Goal: Find contact information: Find contact information

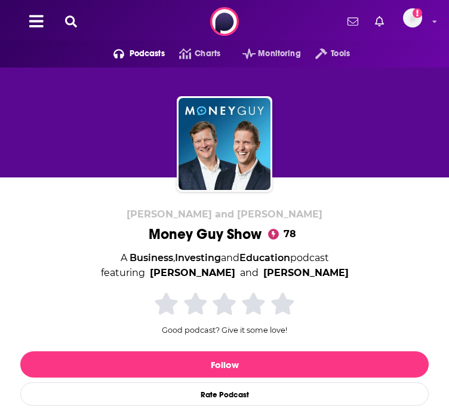
click at [38, 30] on button at bounding box center [36, 22] width 21 height 18
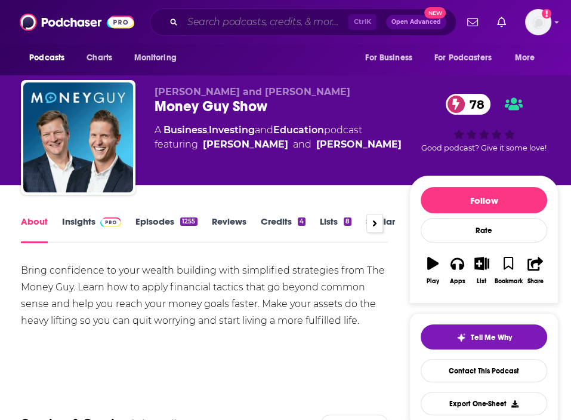
click at [277, 20] on input "Search podcasts, credits, & more..." at bounding box center [266, 22] width 166 height 19
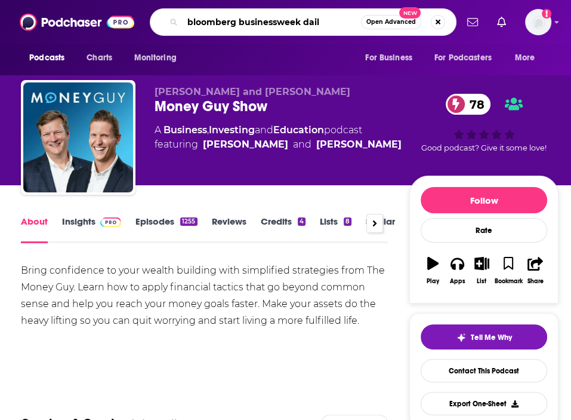
type input "bloomberg businessweek daily"
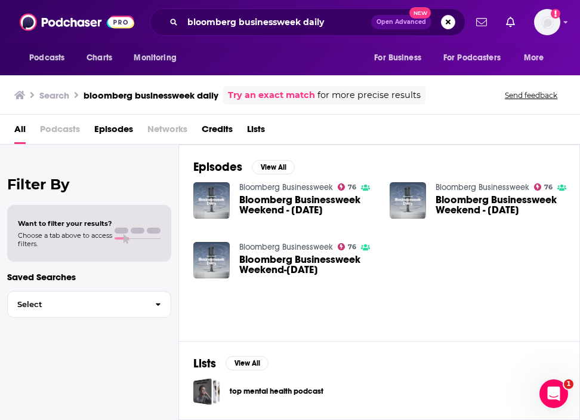
click at [48, 131] on span "Podcasts" at bounding box center [60, 131] width 40 height 24
click at [313, 26] on input "bloomberg businessweek daily" at bounding box center [277, 22] width 189 height 19
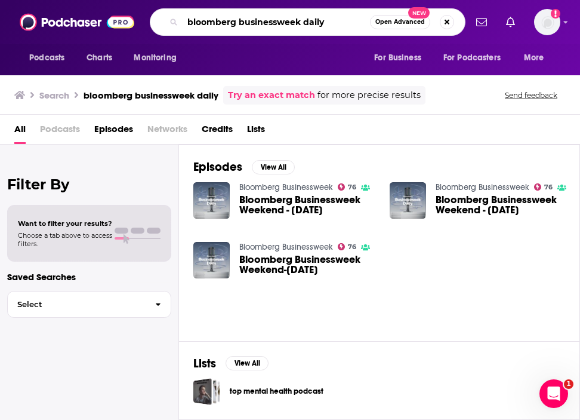
click at [313, 26] on input "bloomberg businessweek daily" at bounding box center [276, 22] width 187 height 19
type input "bloomberg businessweek"
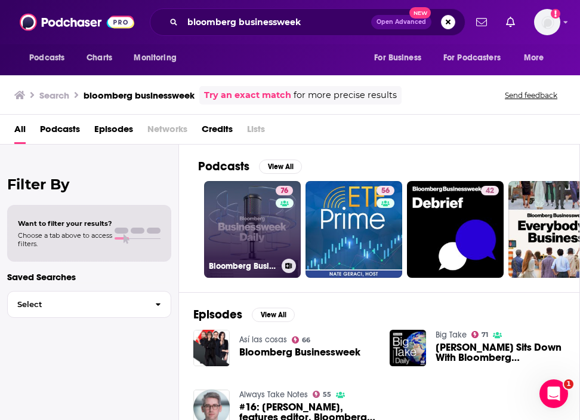
click at [234, 235] on link "76 Bloomberg Businessweek" at bounding box center [252, 229] width 97 height 97
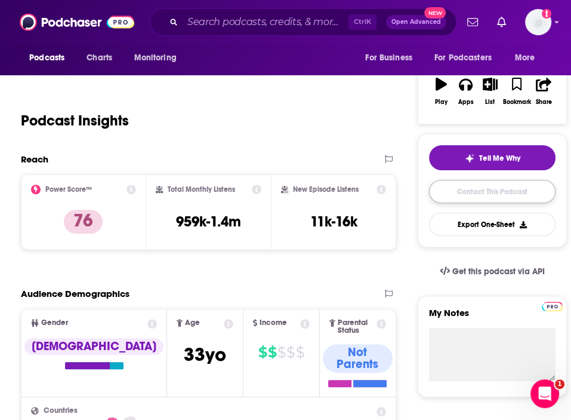
click at [448, 189] on link "Contact This Podcast" at bounding box center [492, 191] width 127 height 23
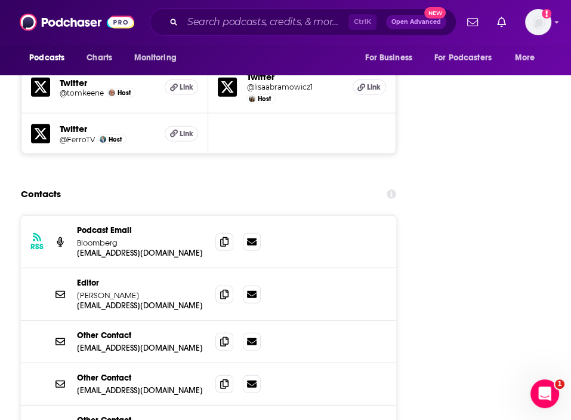
scroll to position [1851, 0]
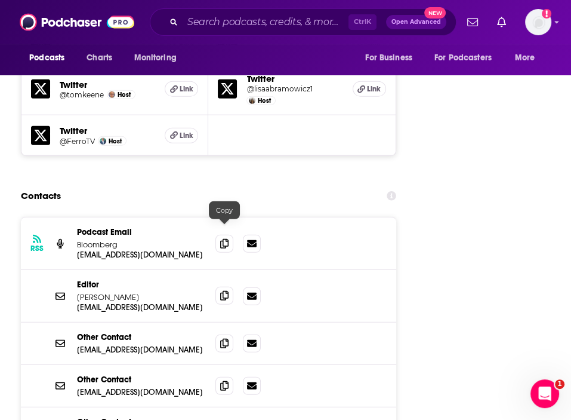
click at [221, 291] on icon at bounding box center [224, 296] width 8 height 10
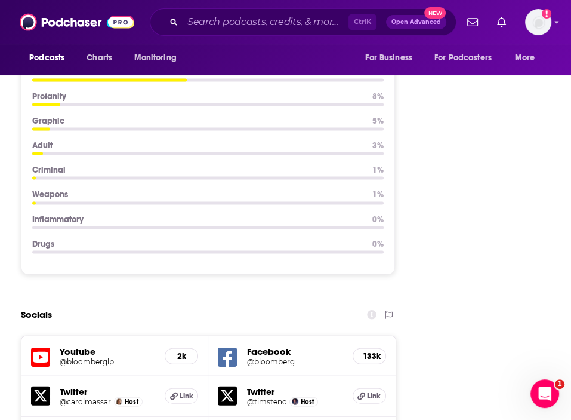
scroll to position [1254, 0]
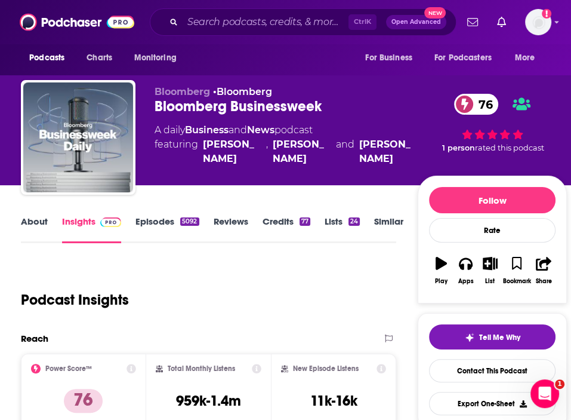
click at [159, 228] on link "Episodes 5092" at bounding box center [166, 228] width 63 height 27
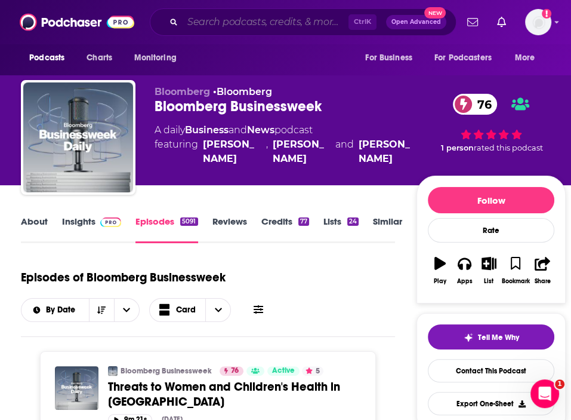
click at [244, 21] on input "Search podcasts, credits, & more..." at bounding box center [266, 22] width 166 height 19
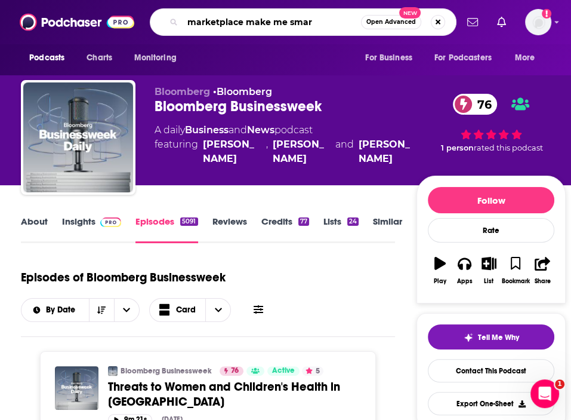
type input "marketplace make me smart"
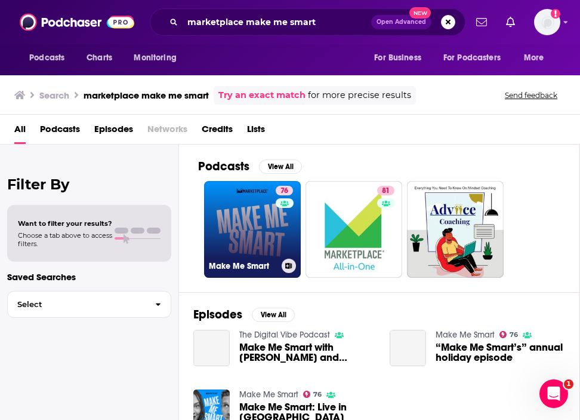
click at [245, 269] on h3 "Make Me Smart" at bounding box center [243, 266] width 68 height 10
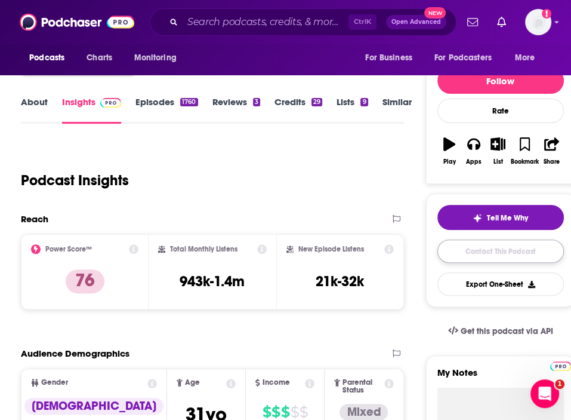
click at [448, 258] on link "Contact This Podcast" at bounding box center [501, 250] width 127 height 23
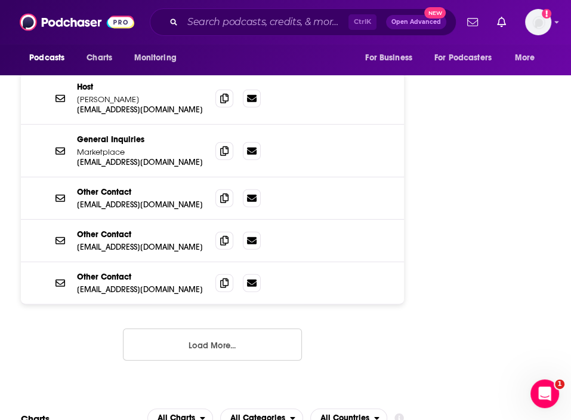
scroll to position [1907, 0]
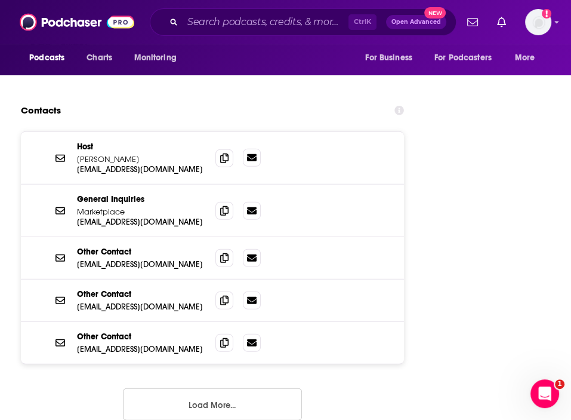
click at [258, 149] on link at bounding box center [252, 158] width 18 height 18
click at [227, 153] on icon at bounding box center [224, 158] width 8 height 10
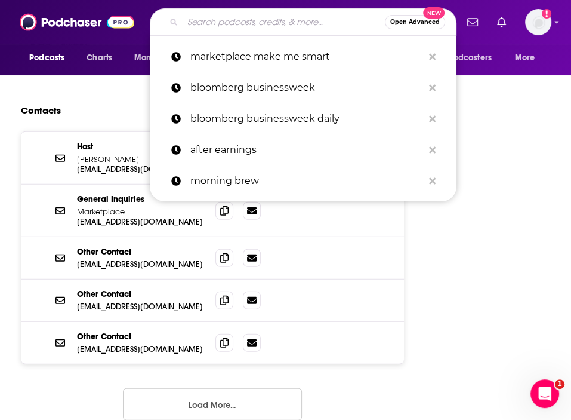
click at [218, 16] on input "Search podcasts, credits, & more..." at bounding box center [284, 22] width 202 height 19
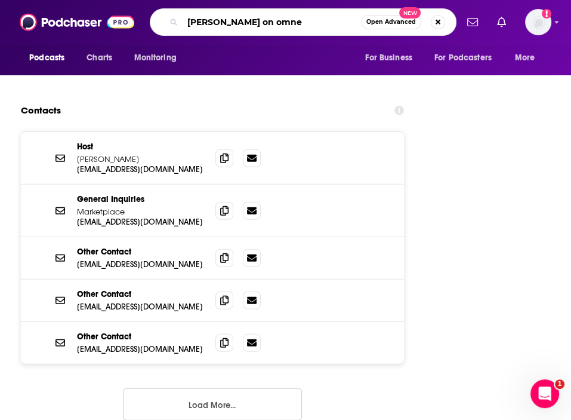
type input "[PERSON_NAME] on omney"
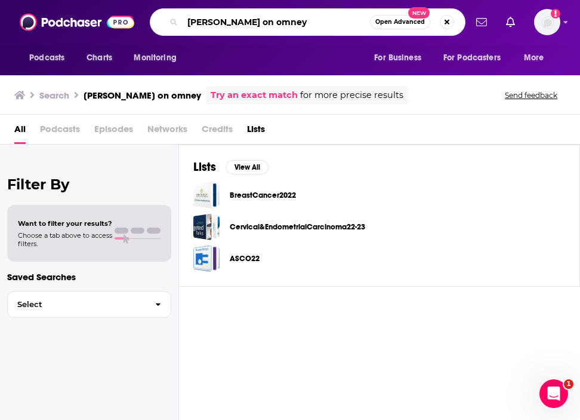
click at [218, 16] on input "[PERSON_NAME] on omney" at bounding box center [276, 22] width 187 height 19
type input "[PERSON_NAME] on money"
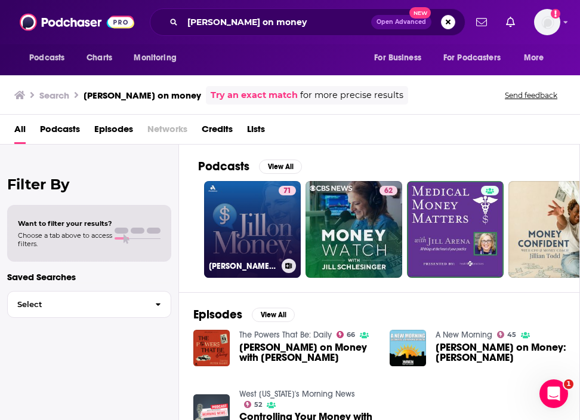
click at [235, 265] on h3 "[PERSON_NAME] on Money with [PERSON_NAME]" at bounding box center [243, 266] width 68 height 10
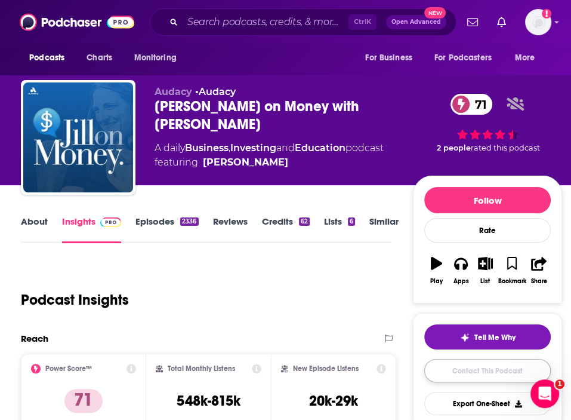
click at [448, 366] on link "Contact This Podcast" at bounding box center [487, 370] width 127 height 23
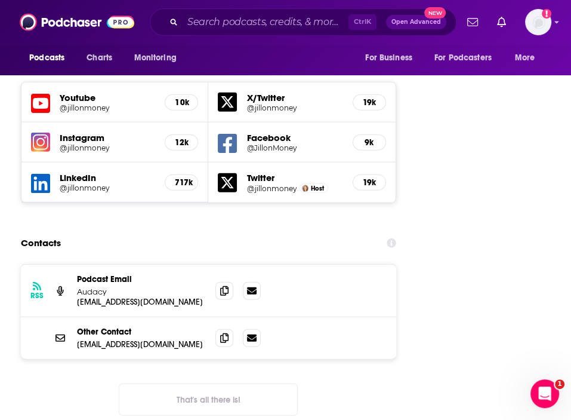
scroll to position [1766, 0]
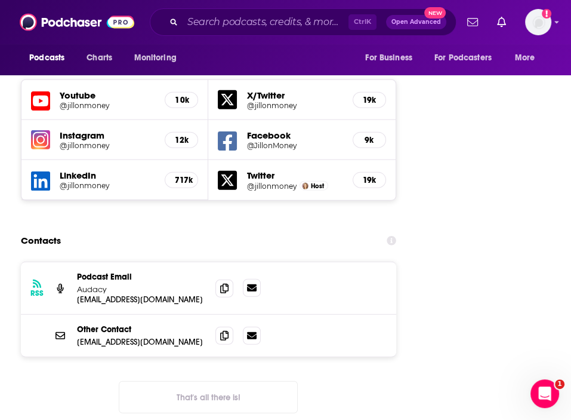
click at [252, 283] on icon at bounding box center [252, 288] width 10 height 10
click at [303, 23] on input "Search podcasts, credits, & more..." at bounding box center [266, 22] width 166 height 19
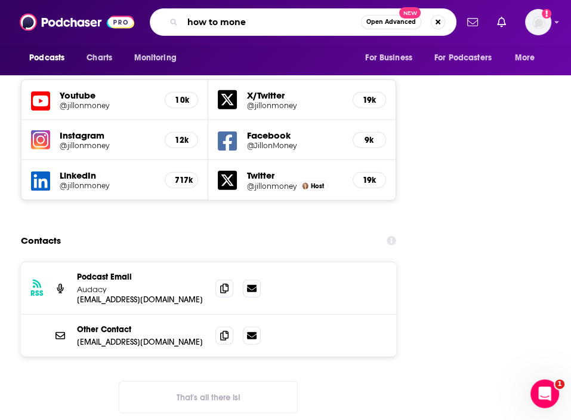
type input "how to money"
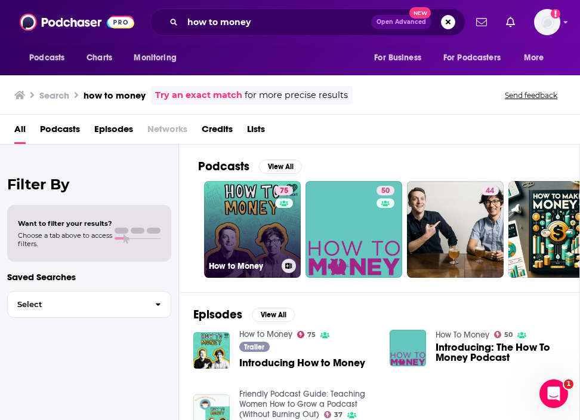
click at [233, 256] on link "75 How to Money" at bounding box center [252, 229] width 97 height 97
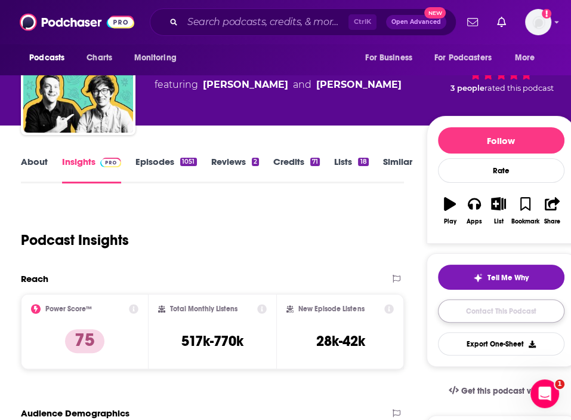
click at [448, 303] on link "Contact This Podcast" at bounding box center [501, 310] width 127 height 23
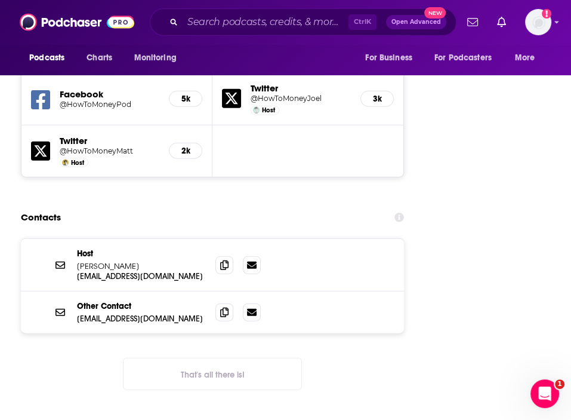
scroll to position [1797, 0]
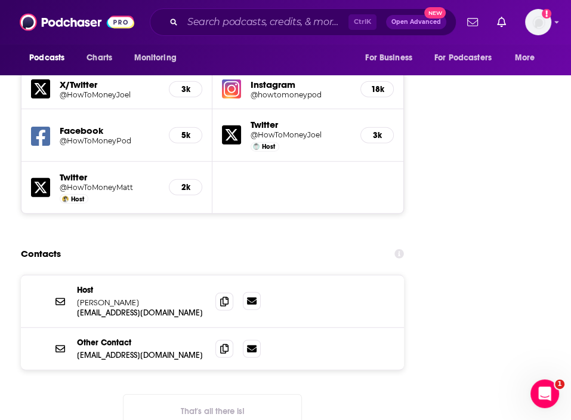
click at [249, 297] on icon at bounding box center [252, 300] width 10 height 7
